Goal: Information Seeking & Learning: Check status

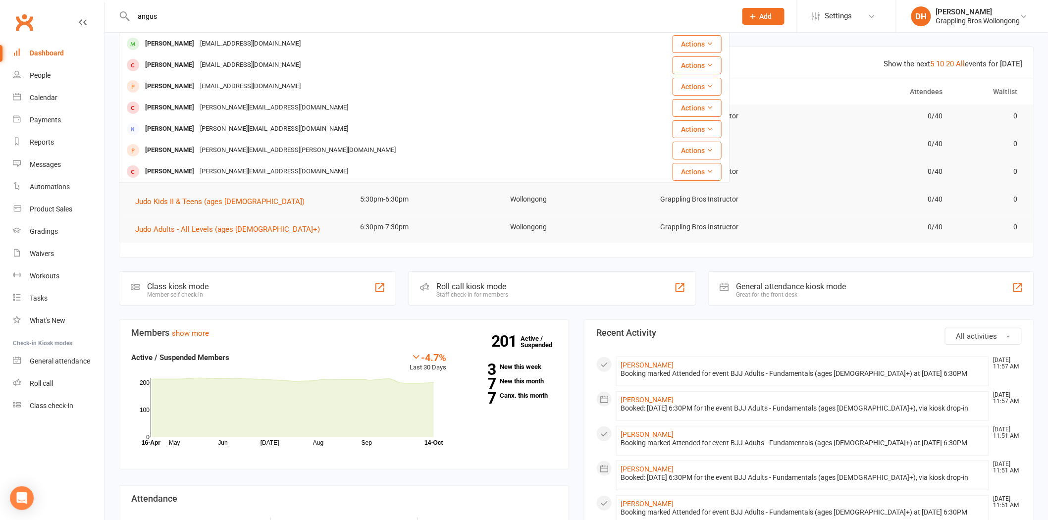
type input "angus"
click at [992, 3] on li "DH [PERSON_NAME] Grappling Bros Wollongong Signed in as: Grappling Bros Wollong…" at bounding box center [972, 16] width 152 height 32
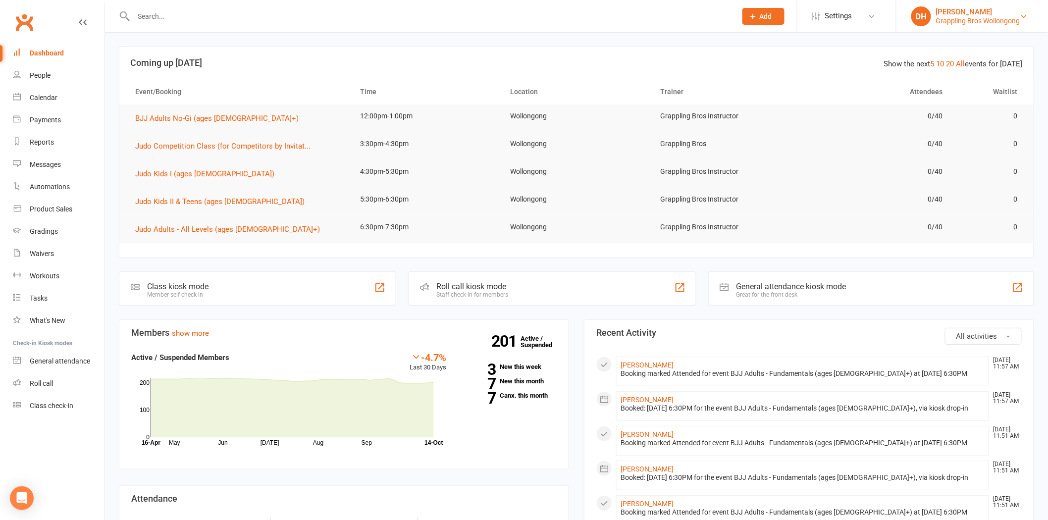
click at [990, 13] on div "[PERSON_NAME]" at bounding box center [978, 11] width 84 height 9
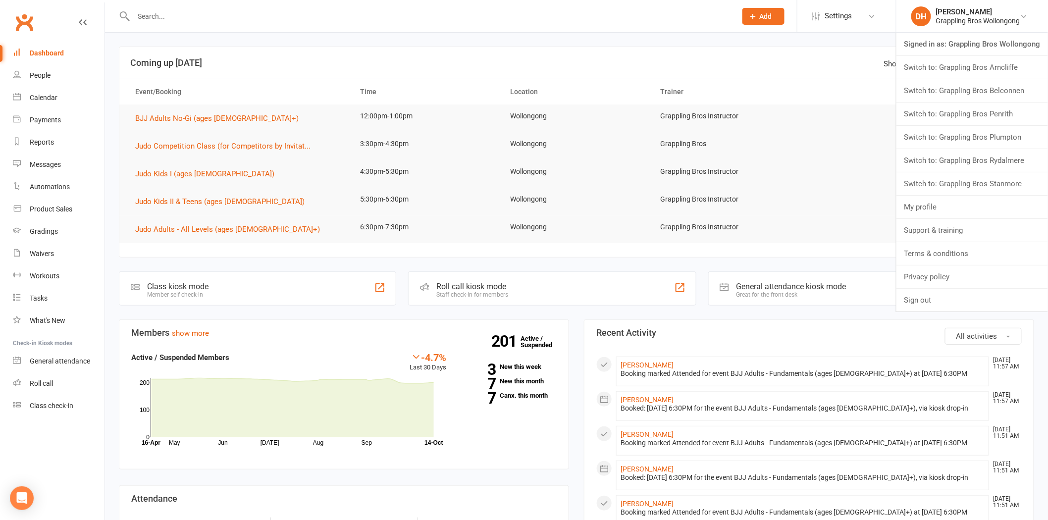
drag, startPoint x: 982, startPoint y: 90, endPoint x: 850, endPoint y: 70, distance: 133.7
click at [981, 90] on link "Switch to: Grappling Bros Belconnen" at bounding box center [972, 90] width 152 height 23
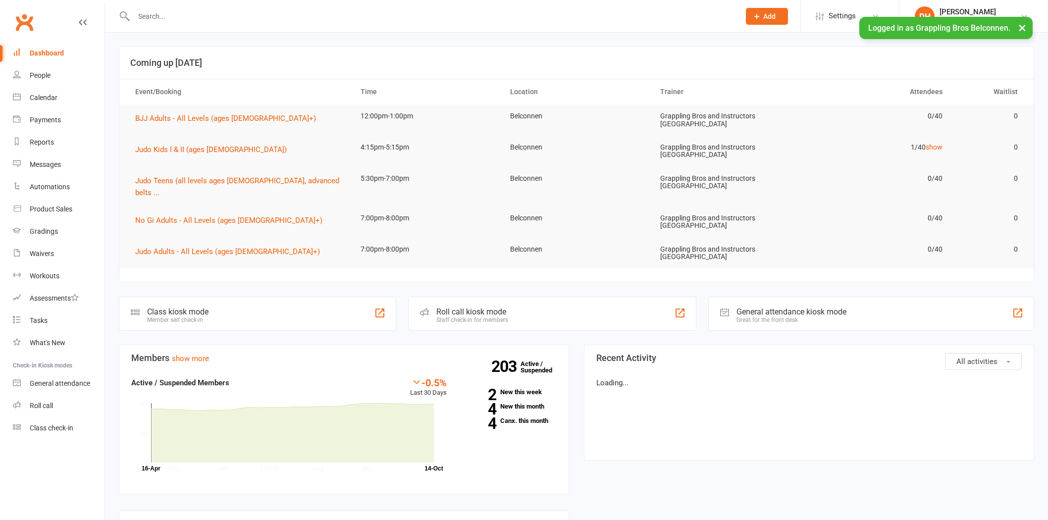
click at [169, 21] on input "text" at bounding box center [432, 16] width 602 height 14
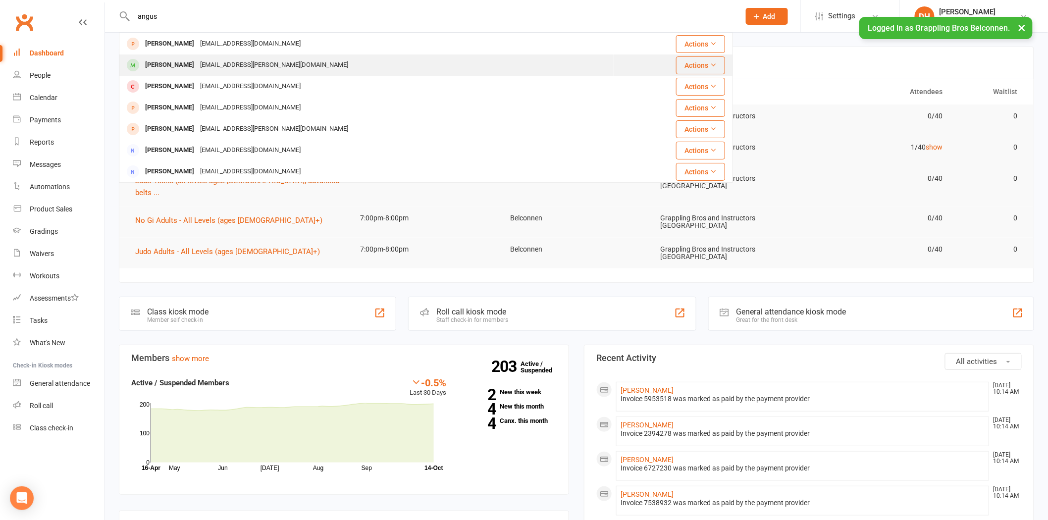
type input "angus"
click at [205, 62] on div "angus.james.macca@gmail.com" at bounding box center [274, 65] width 154 height 14
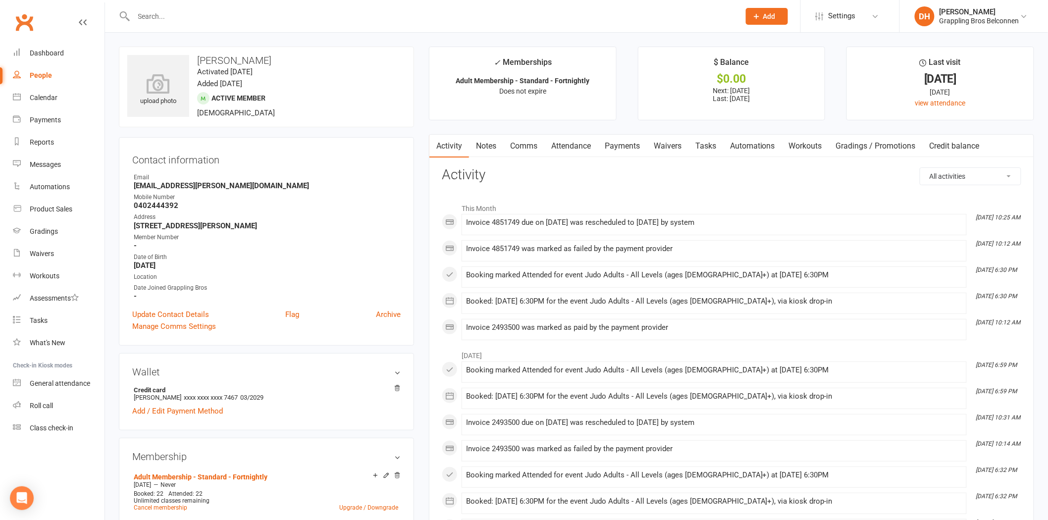
click at [601, 141] on link "Payments" at bounding box center [622, 146] width 49 height 23
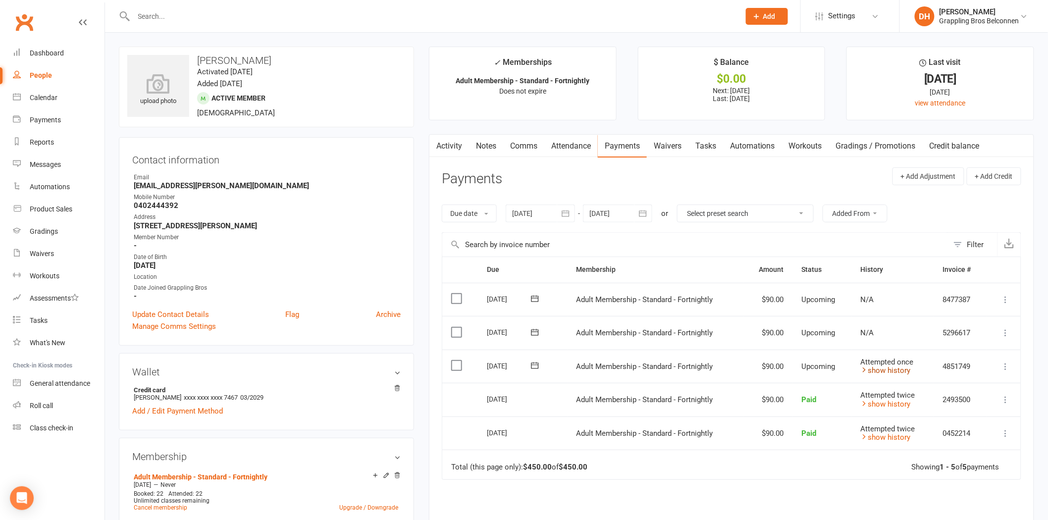
click at [902, 367] on link "show history" at bounding box center [885, 370] width 50 height 9
